Goal: Use online tool/utility: Utilize a website feature to perform a specific function

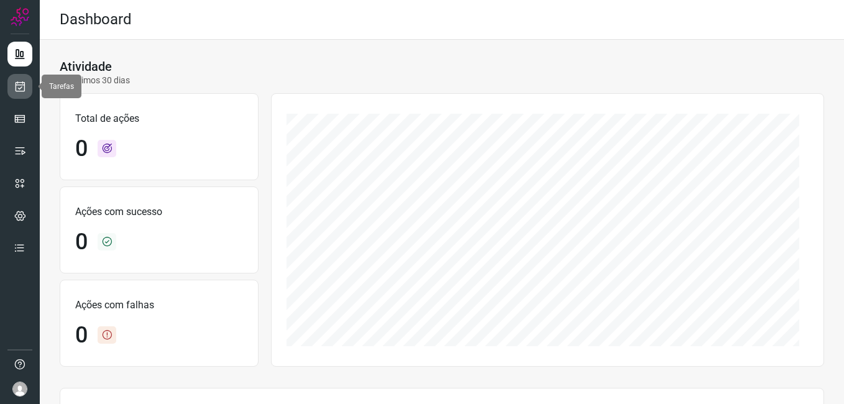
click at [14, 91] on icon at bounding box center [20, 86] width 13 height 12
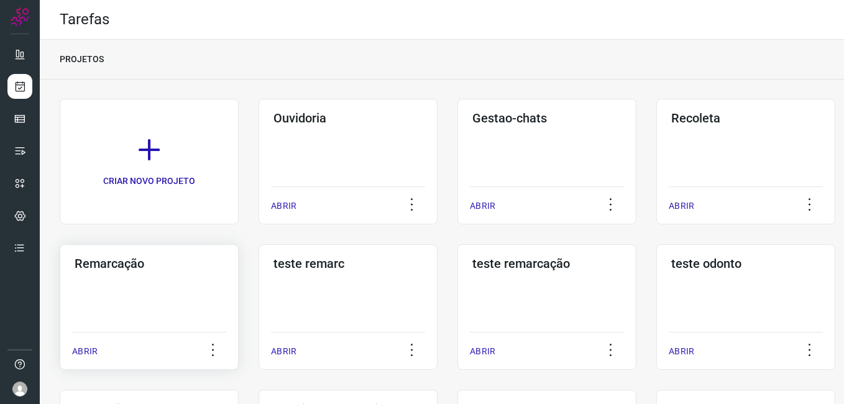
click at [157, 286] on div "Remarcação ABRIR" at bounding box center [149, 307] width 179 height 126
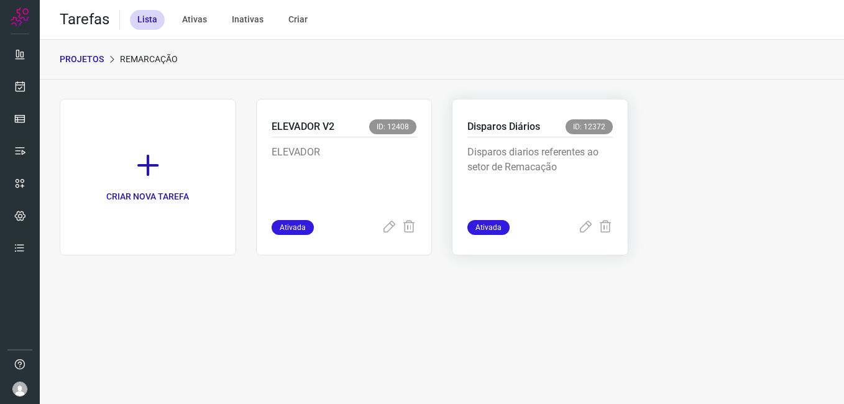
click at [570, 131] on span "ID: 12372" at bounding box center [589, 126] width 47 height 15
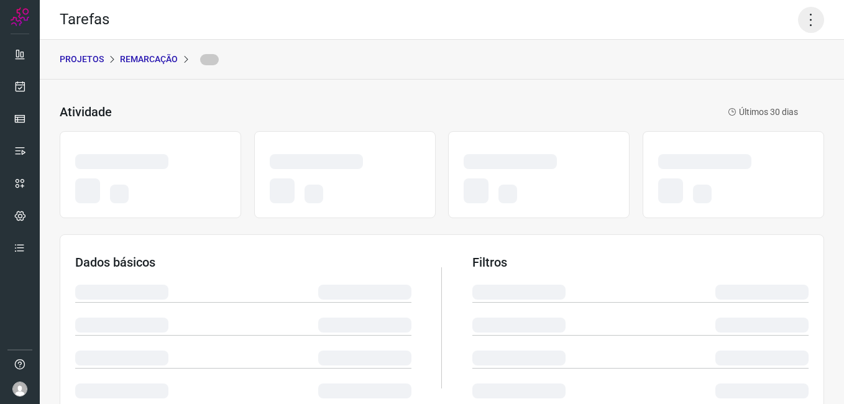
click at [803, 20] on icon at bounding box center [811, 20] width 26 height 26
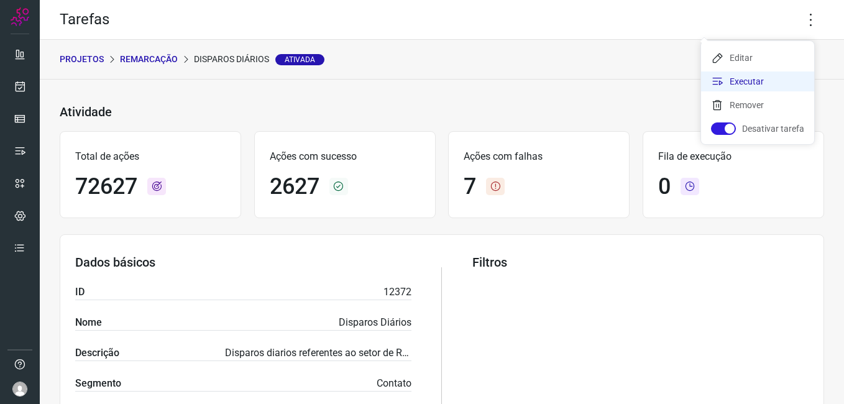
click at [750, 85] on li "Executar" at bounding box center [757, 81] width 113 height 20
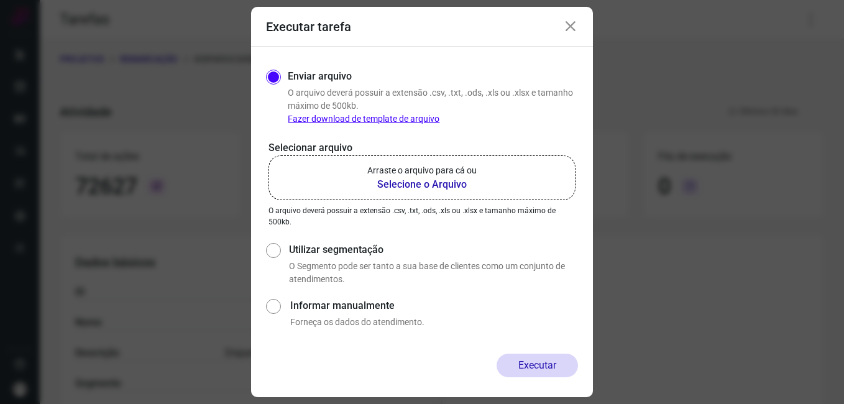
click at [461, 177] on b "Selecione o Arquivo" at bounding box center [421, 184] width 109 height 15
click at [0, 0] on input "Arraste o arquivo para cá ou Selecione o Arquivo" at bounding box center [0, 0] width 0 height 0
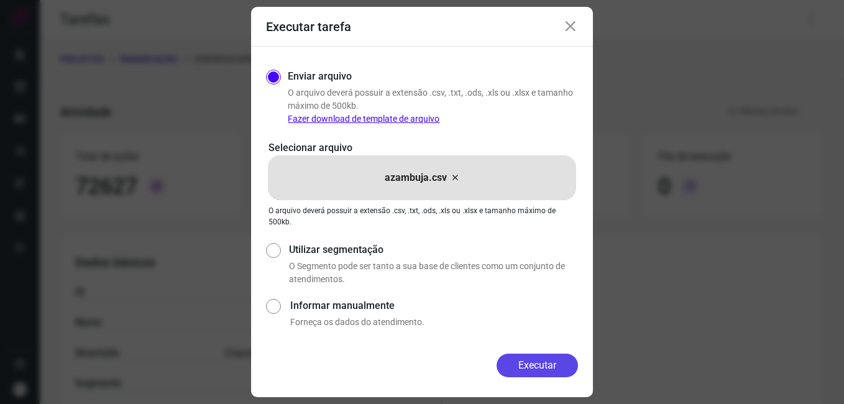
click at [542, 359] on button "Executar" at bounding box center [537, 366] width 81 height 24
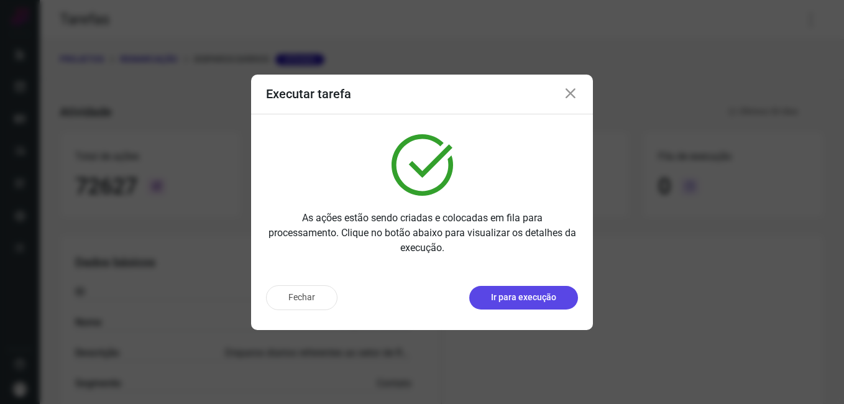
click at [533, 299] on p "Ir para execução" at bounding box center [523, 297] width 65 height 13
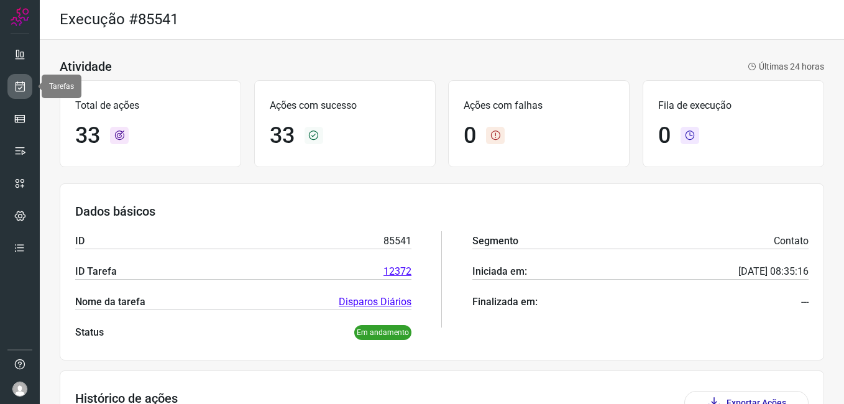
click at [17, 86] on icon at bounding box center [20, 86] width 13 height 12
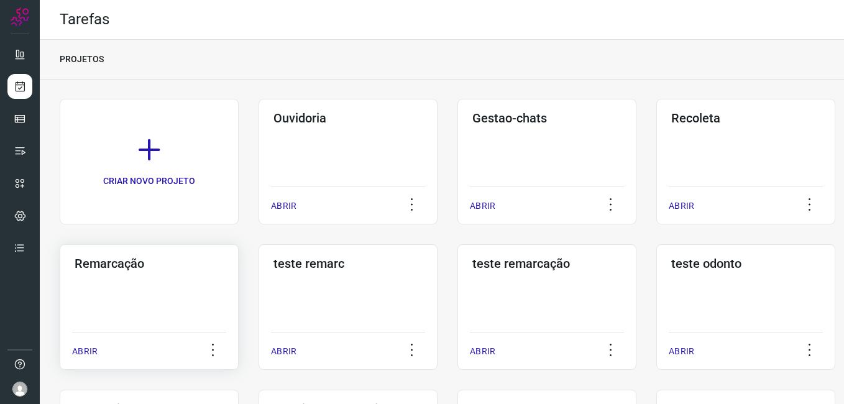
click at [109, 302] on div "Remarcação ABRIR" at bounding box center [149, 307] width 179 height 126
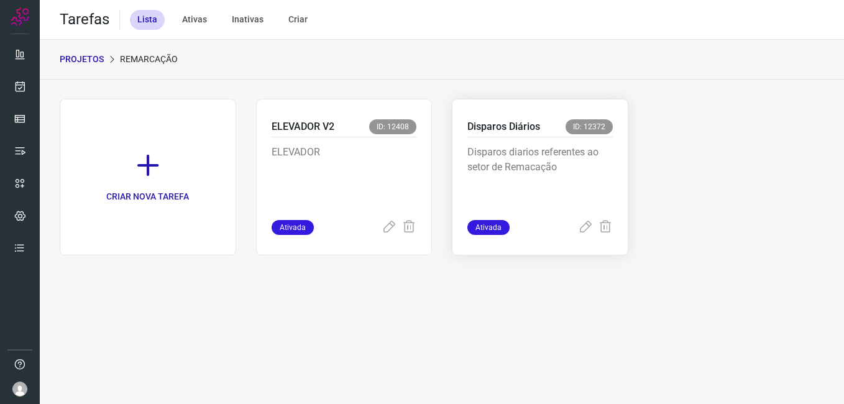
click at [542, 165] on p "Disparos diarios referentes ao setor de Remacação" at bounding box center [540, 176] width 145 height 62
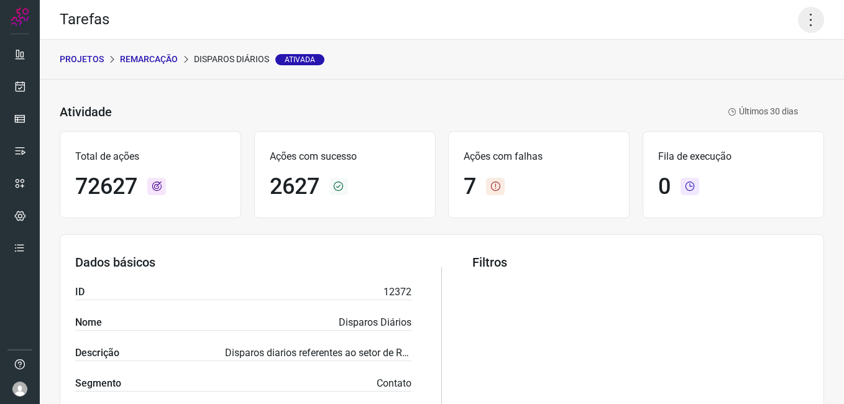
click at [799, 22] on icon at bounding box center [811, 20] width 26 height 26
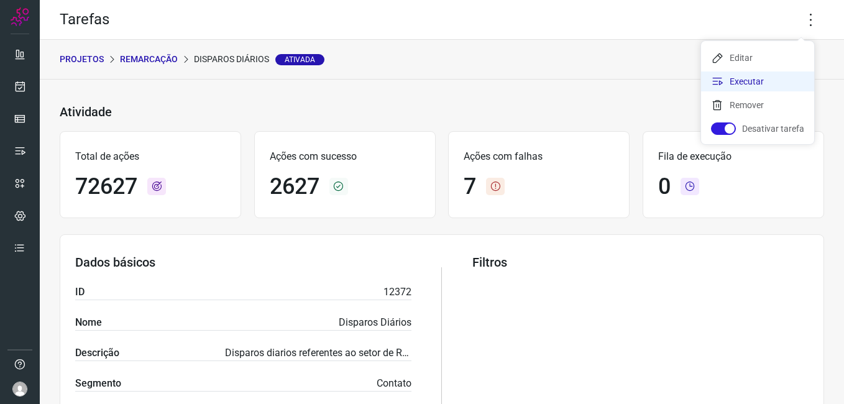
click at [754, 74] on li "Executar" at bounding box center [757, 81] width 113 height 20
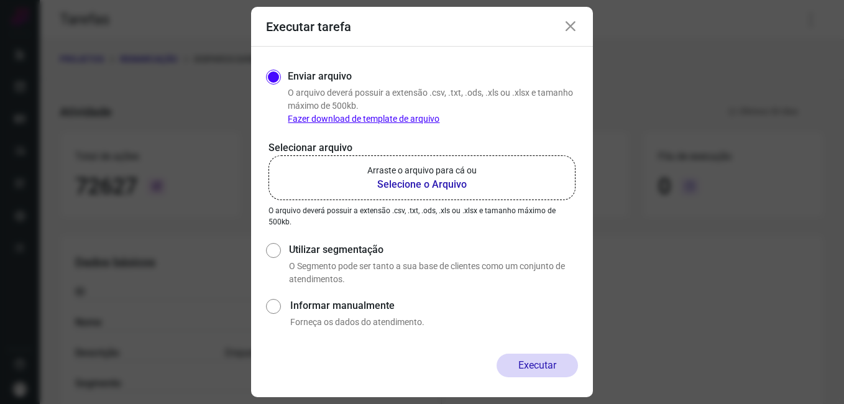
click at [434, 184] on b "Selecione o Arquivo" at bounding box center [421, 184] width 109 height 15
click at [0, 0] on input "Arraste o arquivo para cá ou Selecione o Arquivo" at bounding box center [0, 0] width 0 height 0
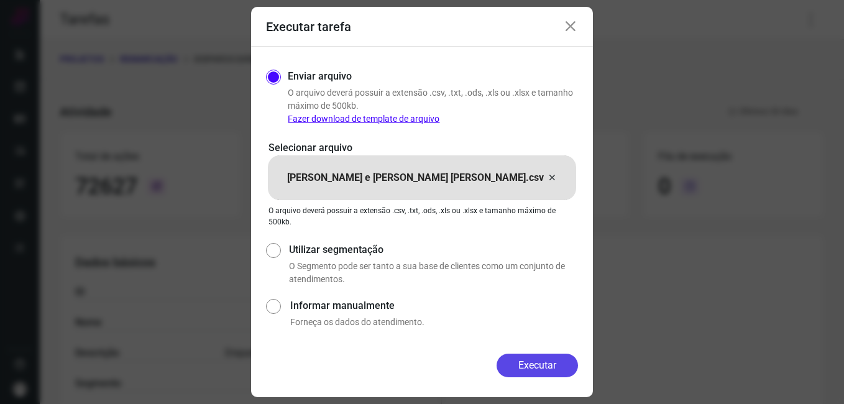
click at [548, 367] on button "Executar" at bounding box center [537, 366] width 81 height 24
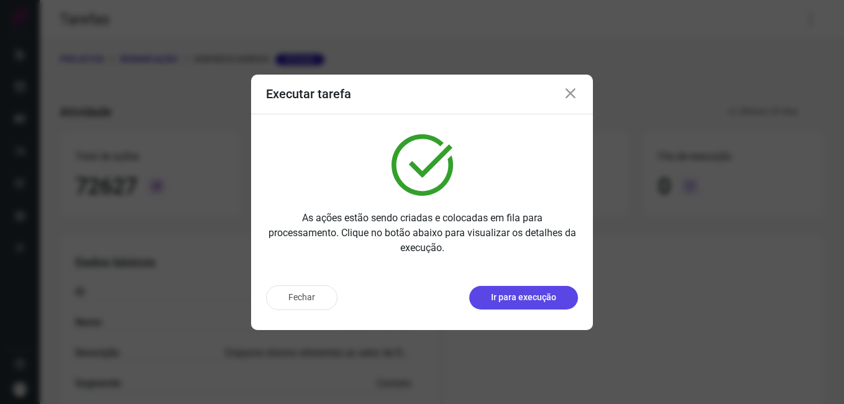
click at [513, 302] on p "Ir para execução" at bounding box center [523, 297] width 65 height 13
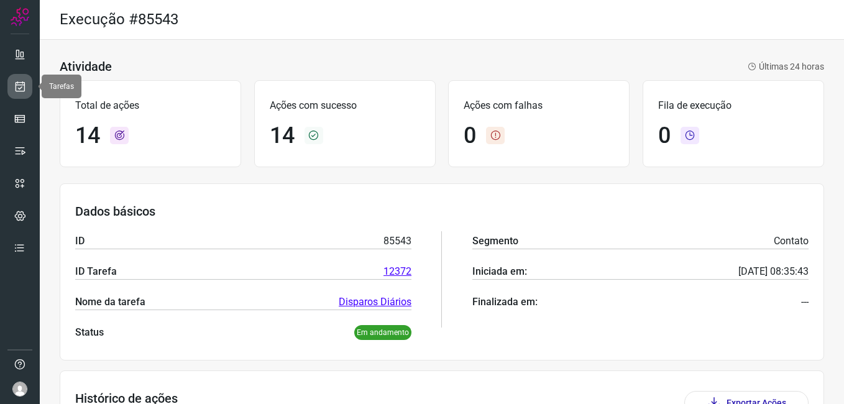
click at [23, 91] on icon at bounding box center [20, 86] width 13 height 12
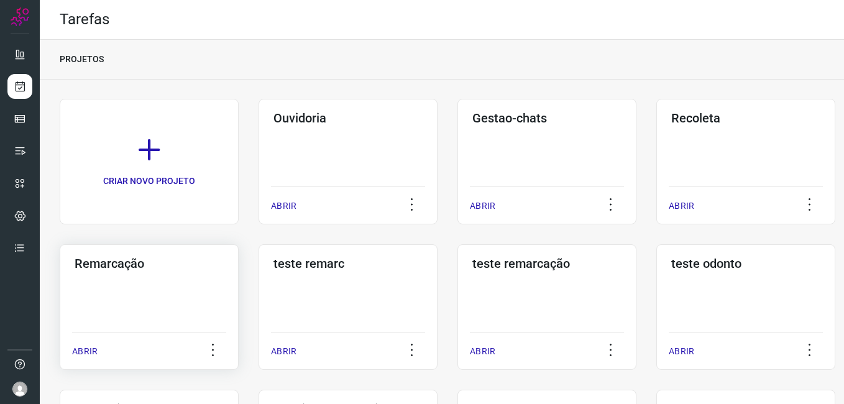
click at [124, 270] on div "Remarcação ABRIR" at bounding box center [149, 307] width 179 height 126
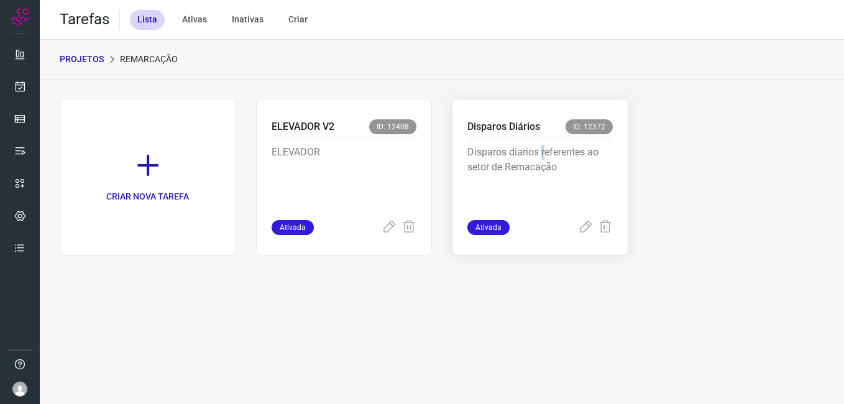
click at [543, 152] on p "Disparos diarios referentes ao setor de Remacação" at bounding box center [540, 176] width 145 height 62
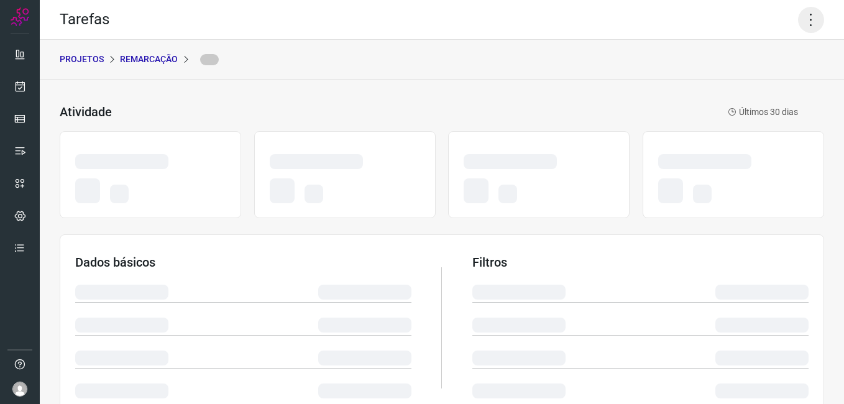
click at [801, 21] on icon at bounding box center [811, 20] width 26 height 26
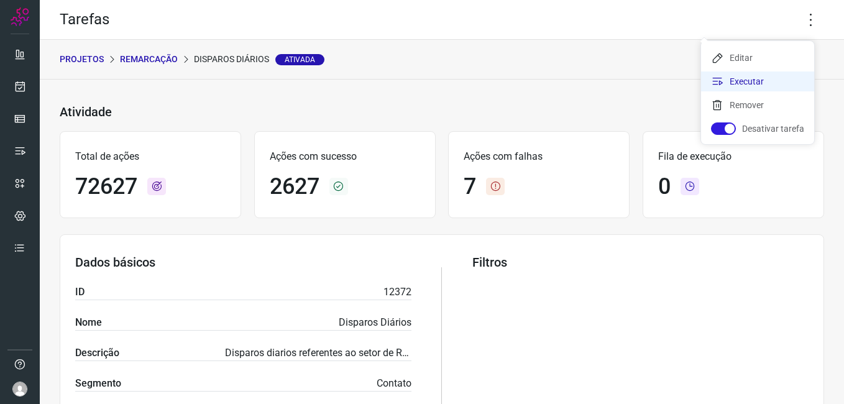
click at [758, 86] on li "Executar" at bounding box center [757, 81] width 113 height 20
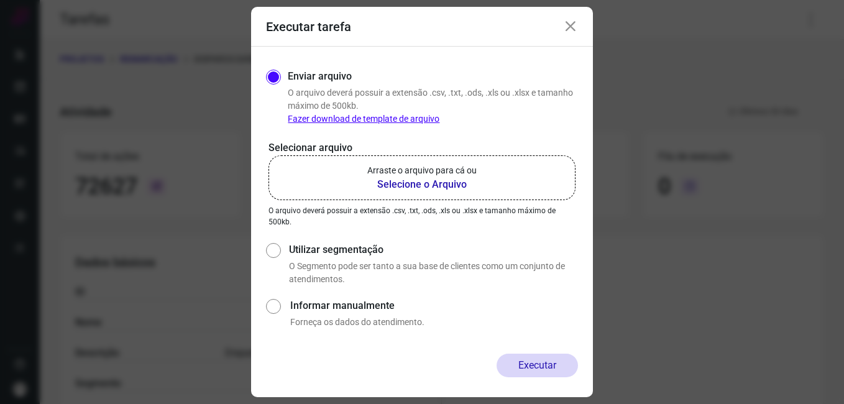
click at [454, 181] on b "Selecione o Arquivo" at bounding box center [421, 184] width 109 height 15
click at [0, 0] on input "Arraste o arquivo para cá ou Selecione o Arquivo" at bounding box center [0, 0] width 0 height 0
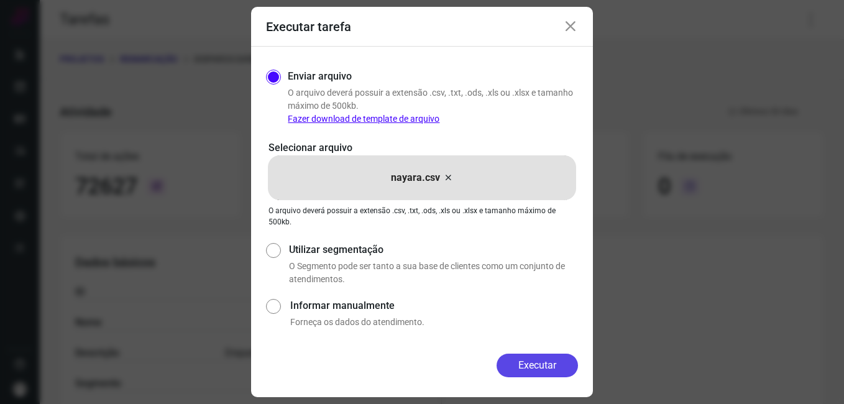
click at [534, 361] on button "Executar" at bounding box center [537, 366] width 81 height 24
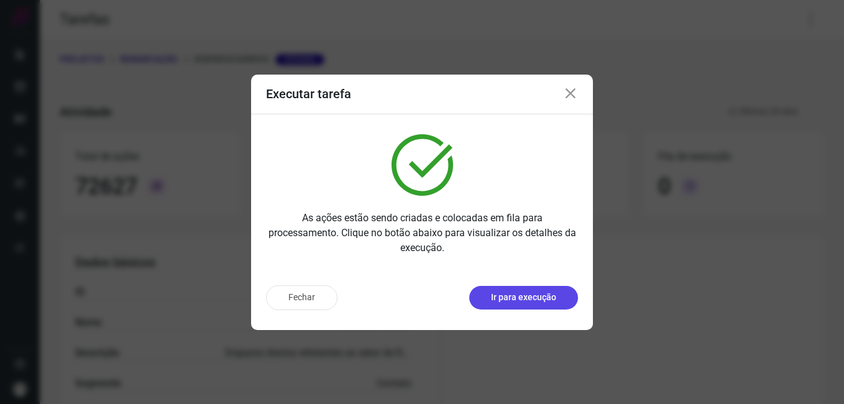
click at [532, 302] on p "Ir para execução" at bounding box center [523, 297] width 65 height 13
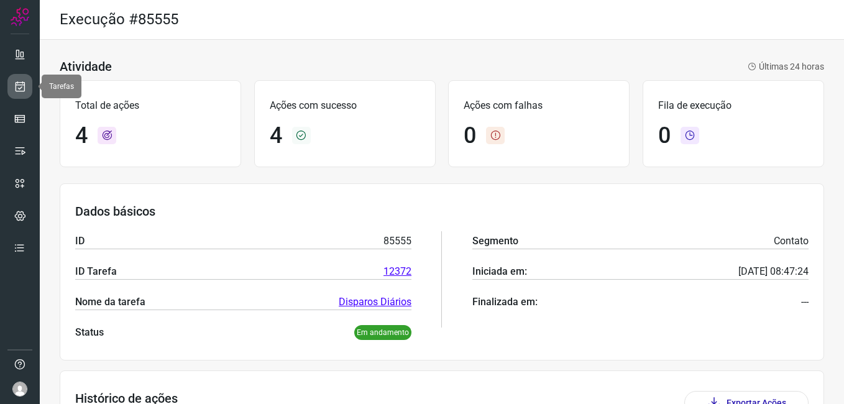
click at [20, 81] on icon at bounding box center [20, 86] width 13 height 12
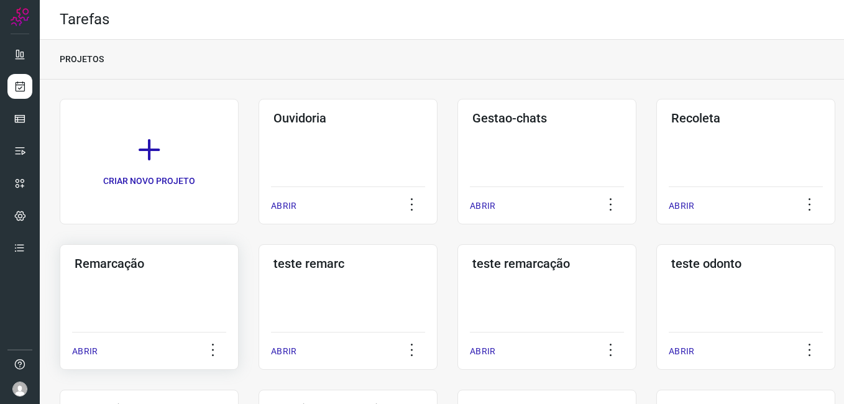
click at [144, 321] on div "Remarcação ABRIR" at bounding box center [149, 307] width 179 height 126
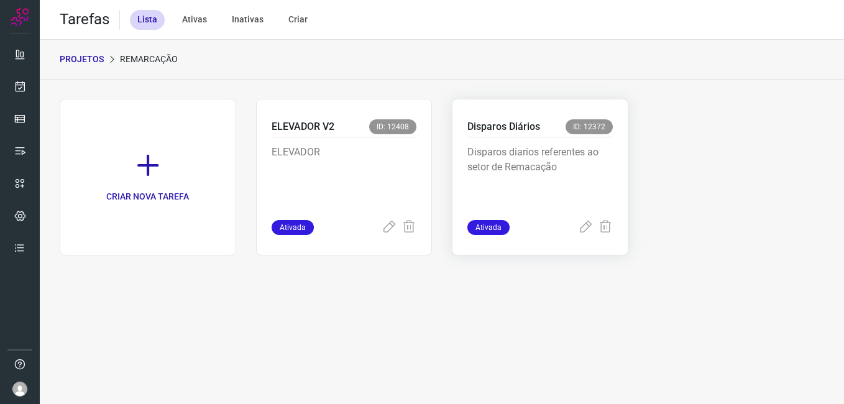
click at [537, 168] on p "Disparos diarios referentes ao setor de Remacação" at bounding box center [540, 176] width 145 height 62
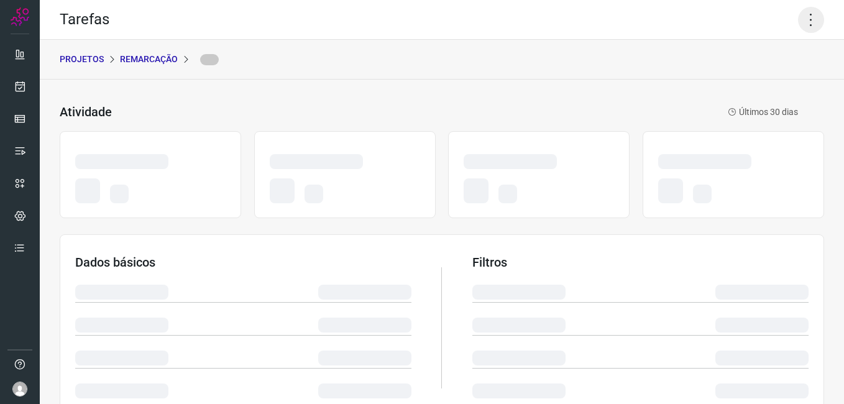
click at [798, 25] on icon at bounding box center [811, 20] width 26 height 26
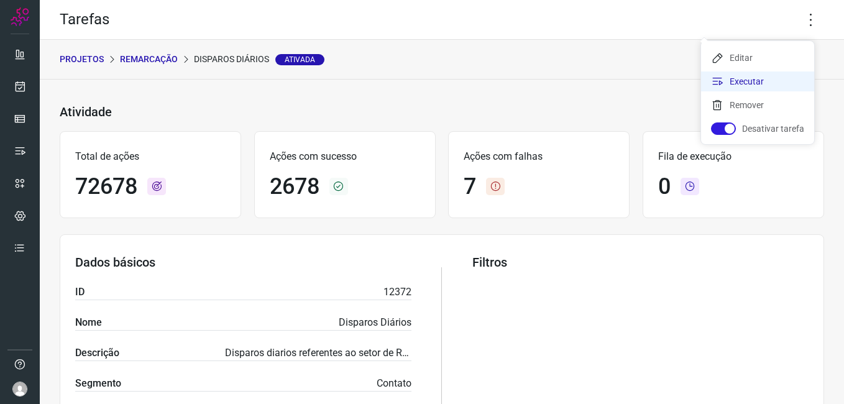
click at [756, 79] on li "Executar" at bounding box center [757, 81] width 113 height 20
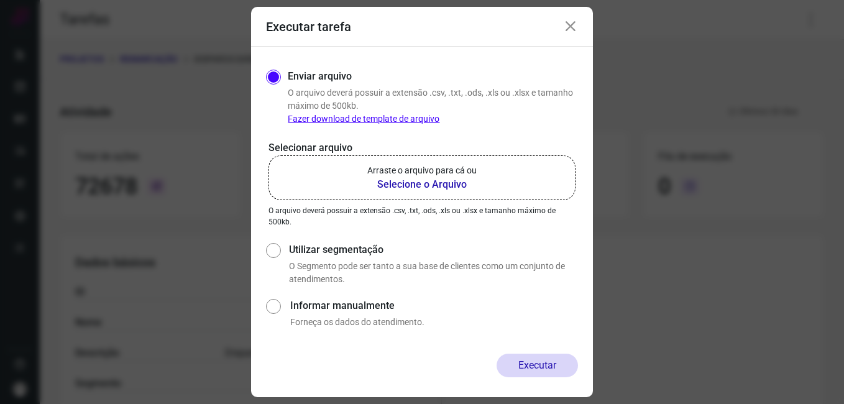
click at [403, 182] on b "Selecione o Arquivo" at bounding box center [421, 184] width 109 height 15
click at [0, 0] on input "Arraste o arquivo para cá ou Selecione o Arquivo" at bounding box center [0, 0] width 0 height 0
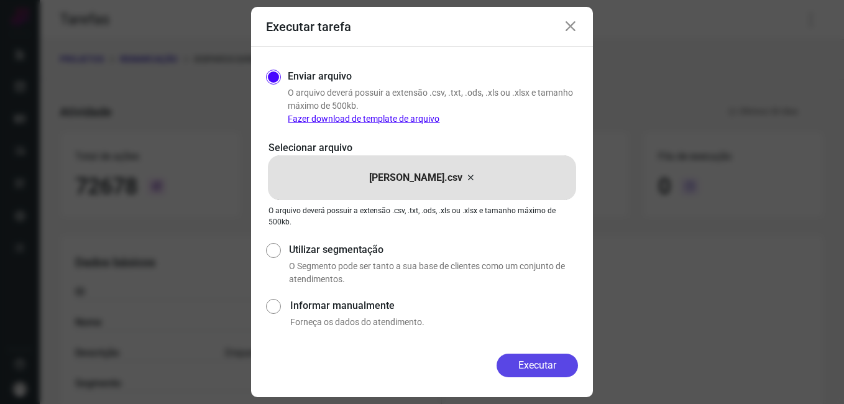
click at [547, 364] on button "Executar" at bounding box center [537, 366] width 81 height 24
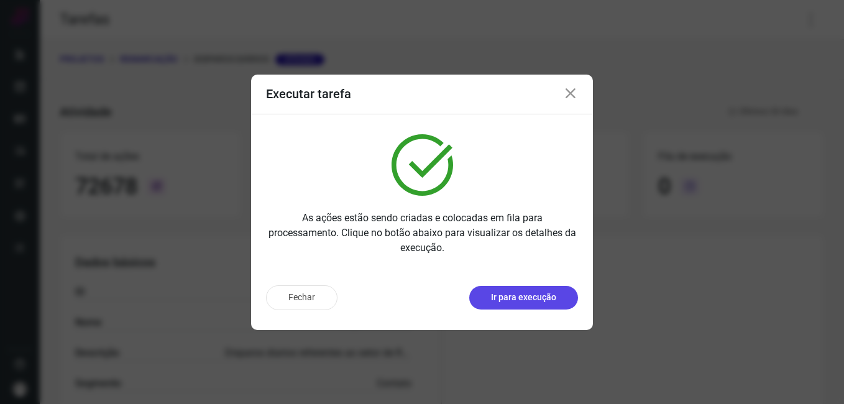
click at [514, 293] on p "Ir para execução" at bounding box center [523, 297] width 65 height 13
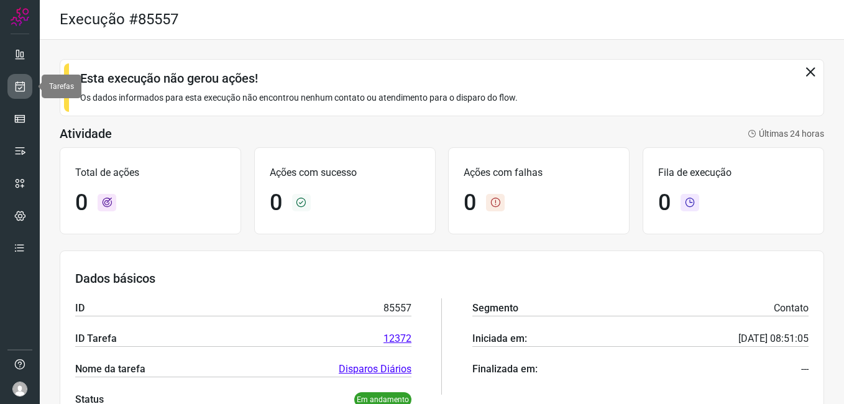
click at [16, 91] on icon at bounding box center [20, 86] width 13 height 12
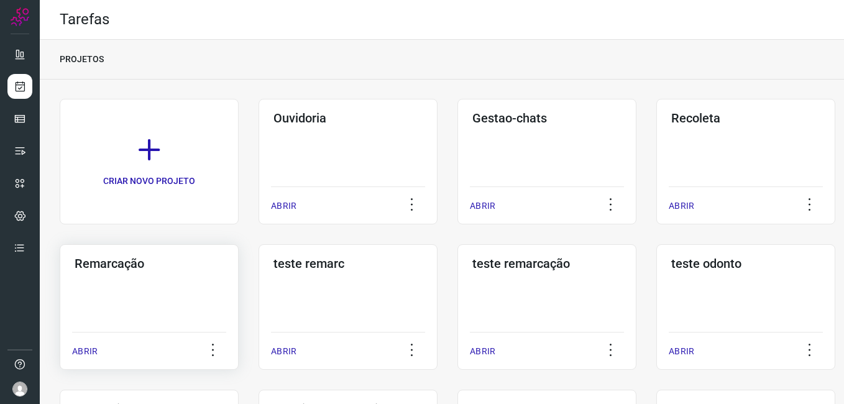
click at [155, 295] on div "Remarcação ABRIR" at bounding box center [149, 307] width 179 height 126
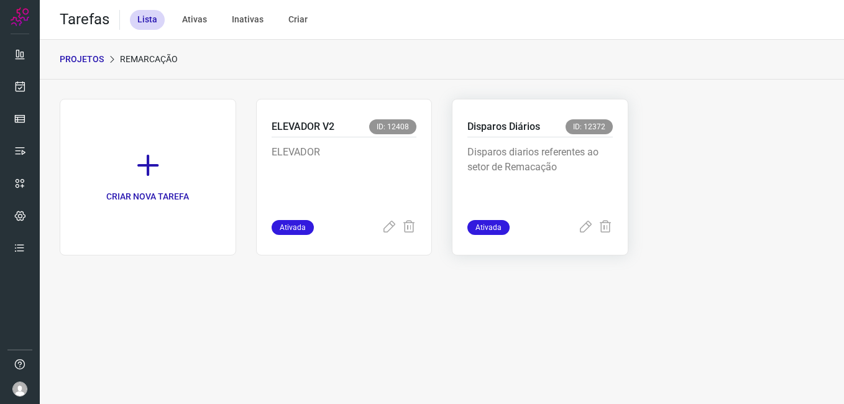
click at [526, 134] on div "Disparos Diários ID: 12372" at bounding box center [540, 128] width 145 height 18
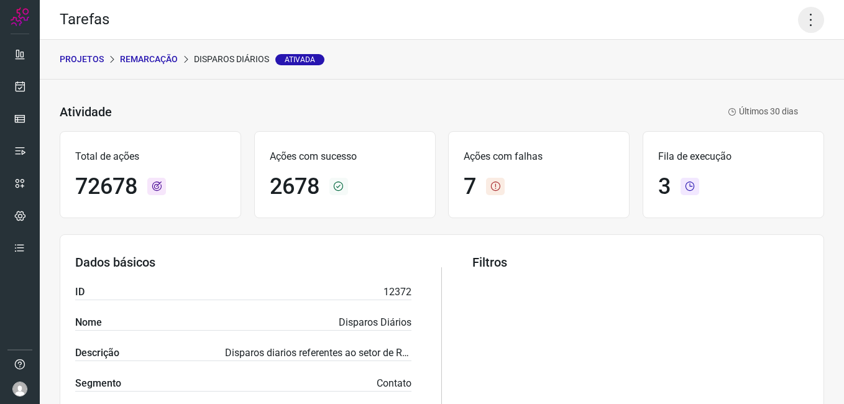
click at [798, 20] on icon at bounding box center [811, 20] width 26 height 26
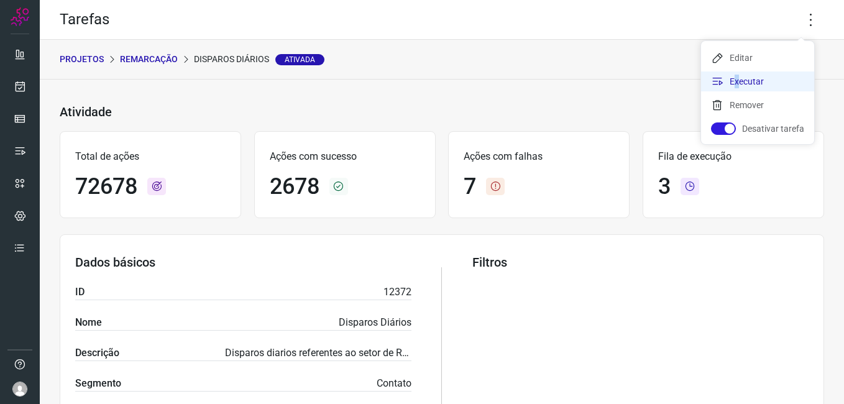
click at [734, 82] on li "Executar" at bounding box center [757, 81] width 113 height 20
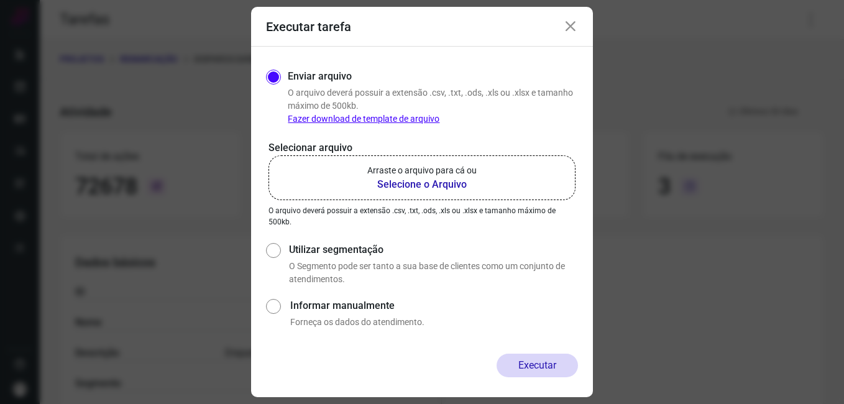
click at [442, 180] on b "Selecione o Arquivo" at bounding box center [421, 184] width 109 height 15
click at [0, 0] on input "Arraste o arquivo para cá ou Selecione o Arquivo" at bounding box center [0, 0] width 0 height 0
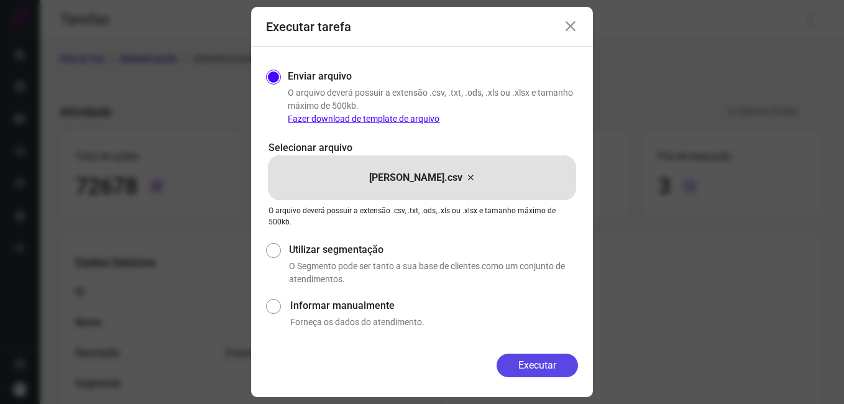
click at [527, 363] on button "Executar" at bounding box center [537, 366] width 81 height 24
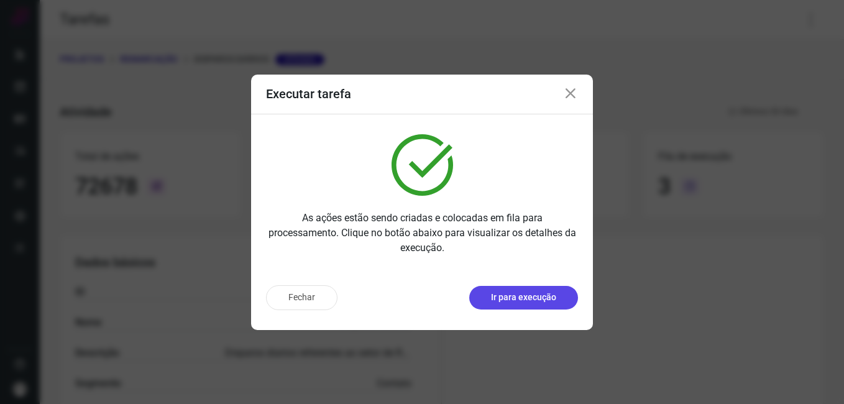
click at [542, 292] on p "Ir para execução" at bounding box center [523, 297] width 65 height 13
